Goal: Communication & Community: Answer question/provide support

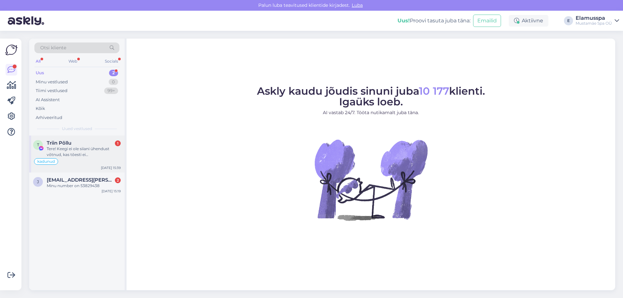
click at [88, 149] on div "Tere! Keegi ei ole siiani ühendust võtnud, kas tõesti ei [PERSON_NAME]? Või on …" at bounding box center [84, 152] width 74 height 12
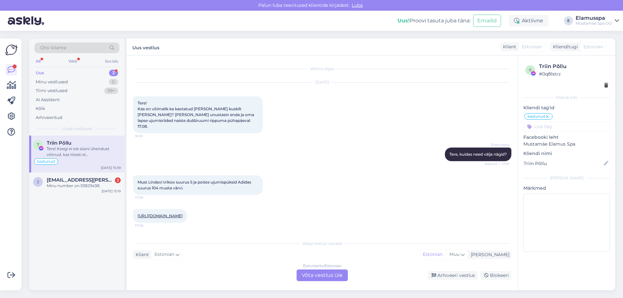
scroll to position [177, 0]
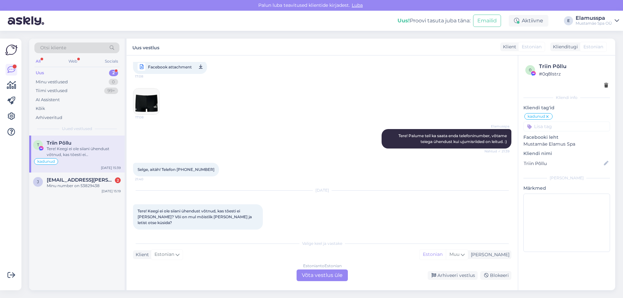
click at [322, 278] on div "Estonian to Estonian Võta vestlus üle" at bounding box center [322, 276] width 51 height 12
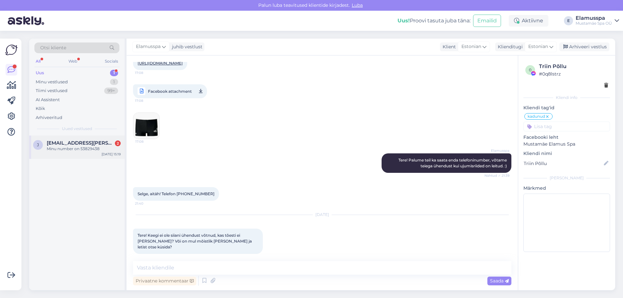
click at [70, 146] on span "[EMAIL_ADDRESS][PERSON_NAME][DOMAIN_NAME]" at bounding box center [81, 143] width 68 height 6
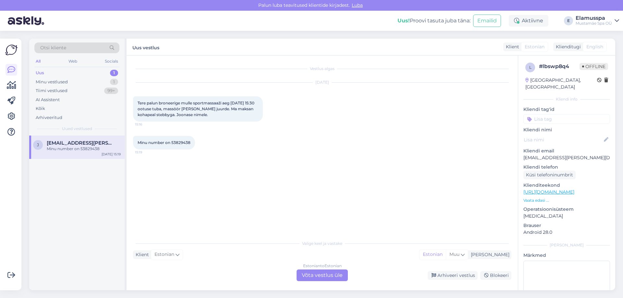
scroll to position [0, 0]
click at [452, 277] on div "Arhiveeri vestlus" at bounding box center [453, 275] width 50 height 9
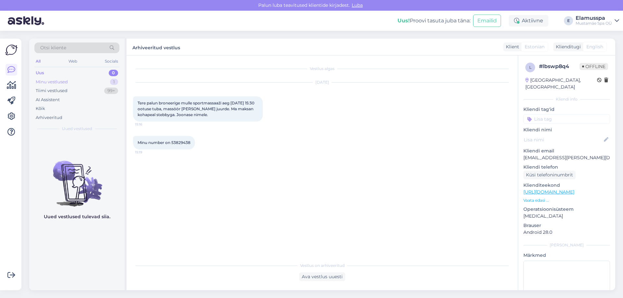
click at [110, 80] on div "Minu vestlused 1" at bounding box center [76, 82] width 85 height 9
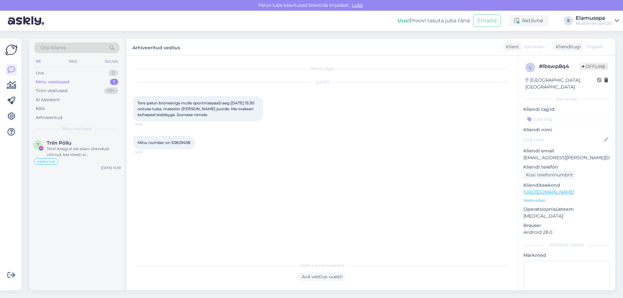
click at [83, 140] on div "T Triin Põllu Tere! Keegi ei ole siiani ühendust võtnud, kas tõesti ei [PERSON_…" at bounding box center [76, 154] width 95 height 37
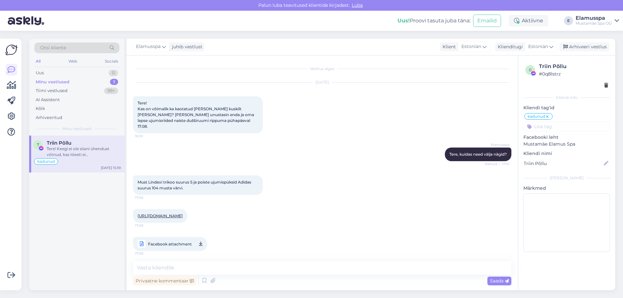
scroll to position [153, 0]
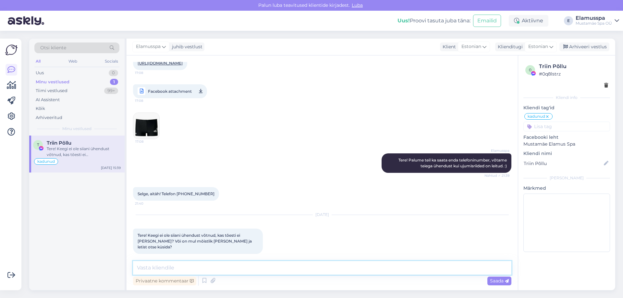
click at [239, 262] on textarea at bounding box center [322, 268] width 378 height 14
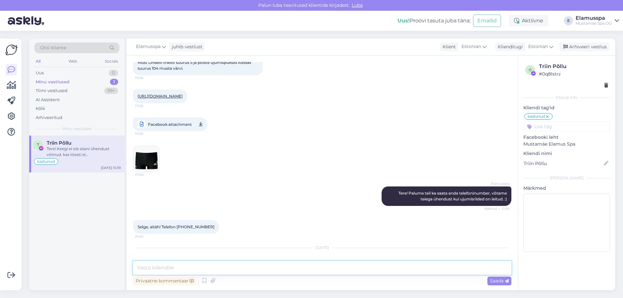
scroll to position [88, 0]
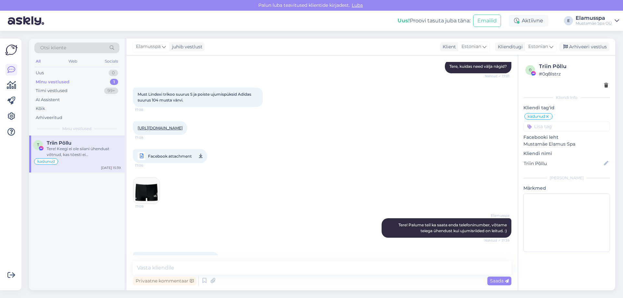
click at [151, 189] on img at bounding box center [146, 191] width 26 height 26
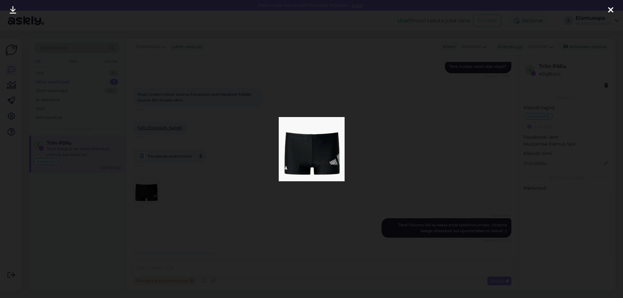
click at [608, 6] on icon at bounding box center [610, 10] width 5 height 8
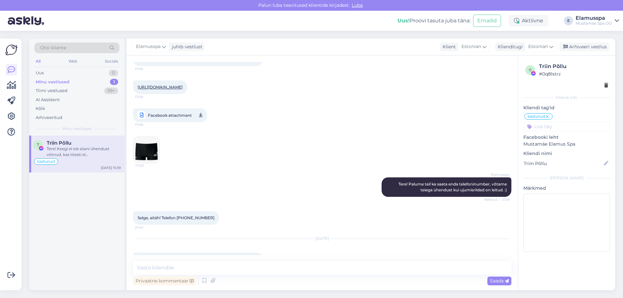
scroll to position [153, 0]
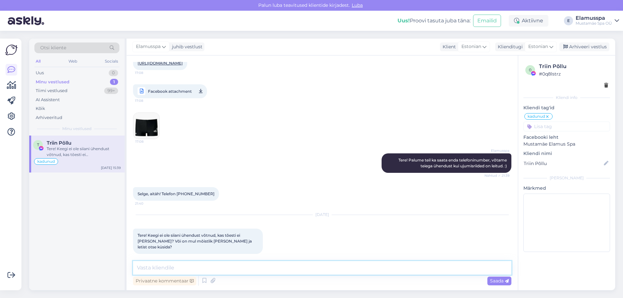
click at [237, 264] on textarea at bounding box center [322, 268] width 378 height 14
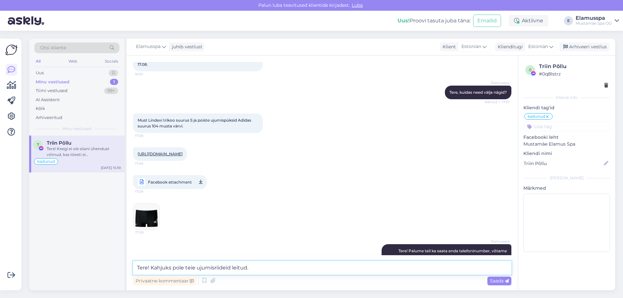
scroll to position [55, 0]
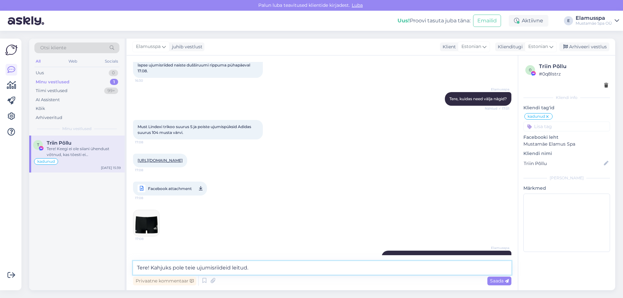
type textarea "Tere! Kahjuks pole teie ujumisriideid leitud."
click at [183, 158] on link "[URL][DOMAIN_NAME]" at bounding box center [160, 160] width 45 height 5
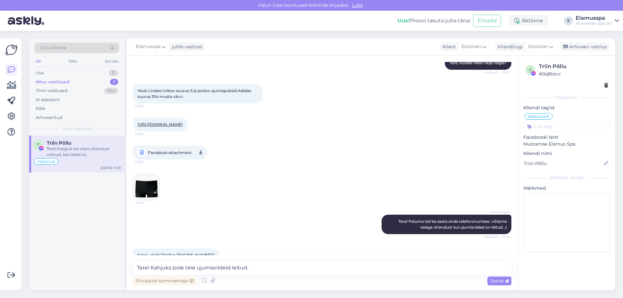
scroll to position [153, 0]
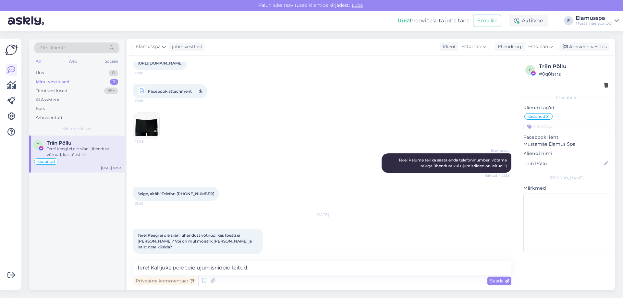
click at [149, 129] on img at bounding box center [146, 126] width 26 height 26
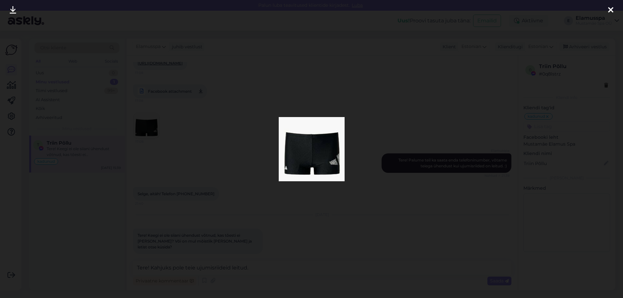
click at [612, 13] on icon at bounding box center [610, 10] width 5 height 8
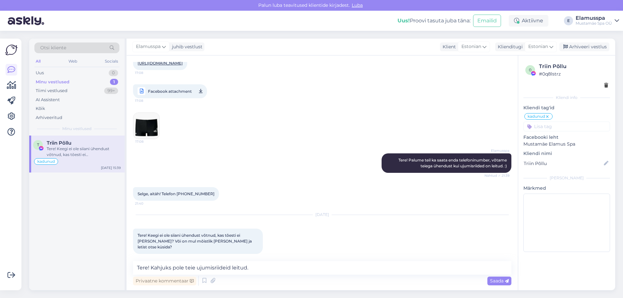
scroll to position [23, 0]
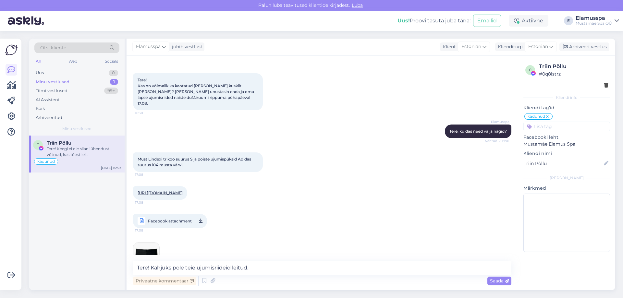
click at [178, 219] on span "Facebook attachment" at bounding box center [170, 221] width 44 height 8
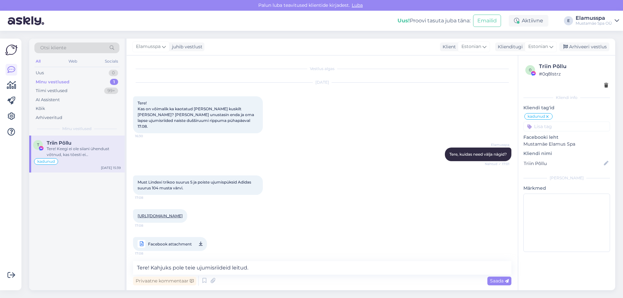
scroll to position [153, 0]
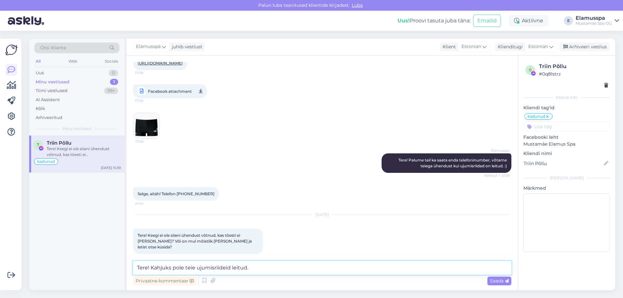
drag, startPoint x: 268, startPoint y: 266, endPoint x: 87, endPoint y: 280, distance: 181.7
click at [87, 280] on div "Otsi kliente All Web Socials Uus 0 Minu vestlused 1 Tiimi vestlused 99+ AI Assi…" at bounding box center [322, 165] width 586 height 252
type textarea "Tere! Trikoo on leitud, kuid kahjuks adidase ujumispükse meie [PERSON_NAME] ole."
click at [503, 279] on span "Saada" at bounding box center [499, 281] width 19 height 6
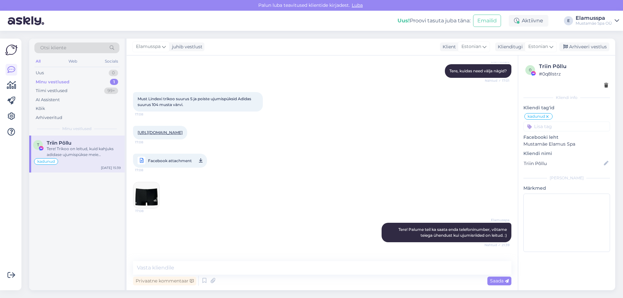
scroll to position [187, 0]
